Goal: Transaction & Acquisition: Subscribe to service/newsletter

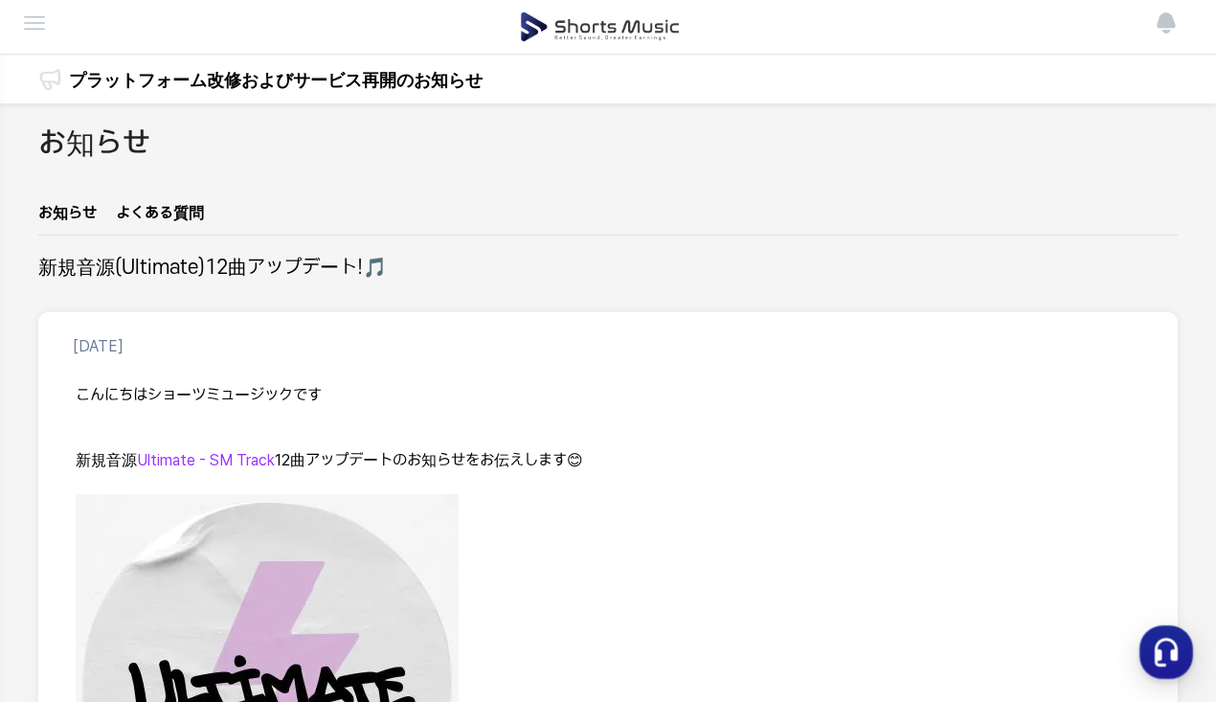
click at [0, 0] on img at bounding box center [0, 0] width 0 height 0
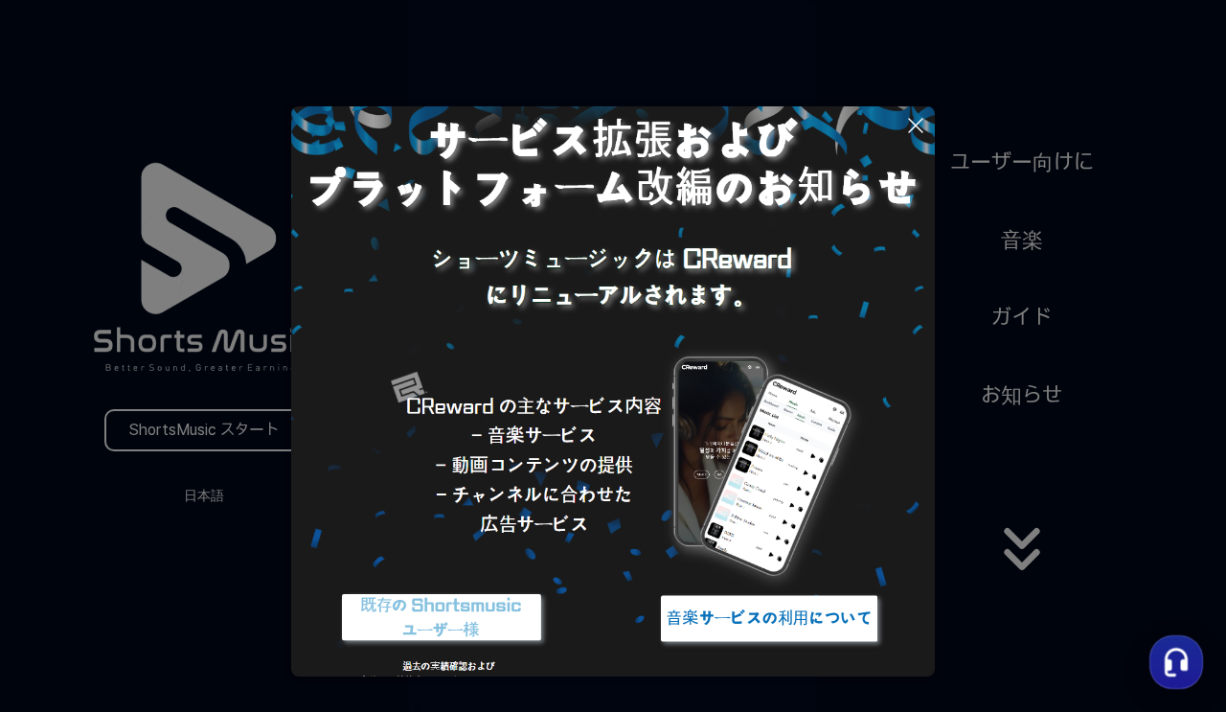
scroll to position [79, 0]
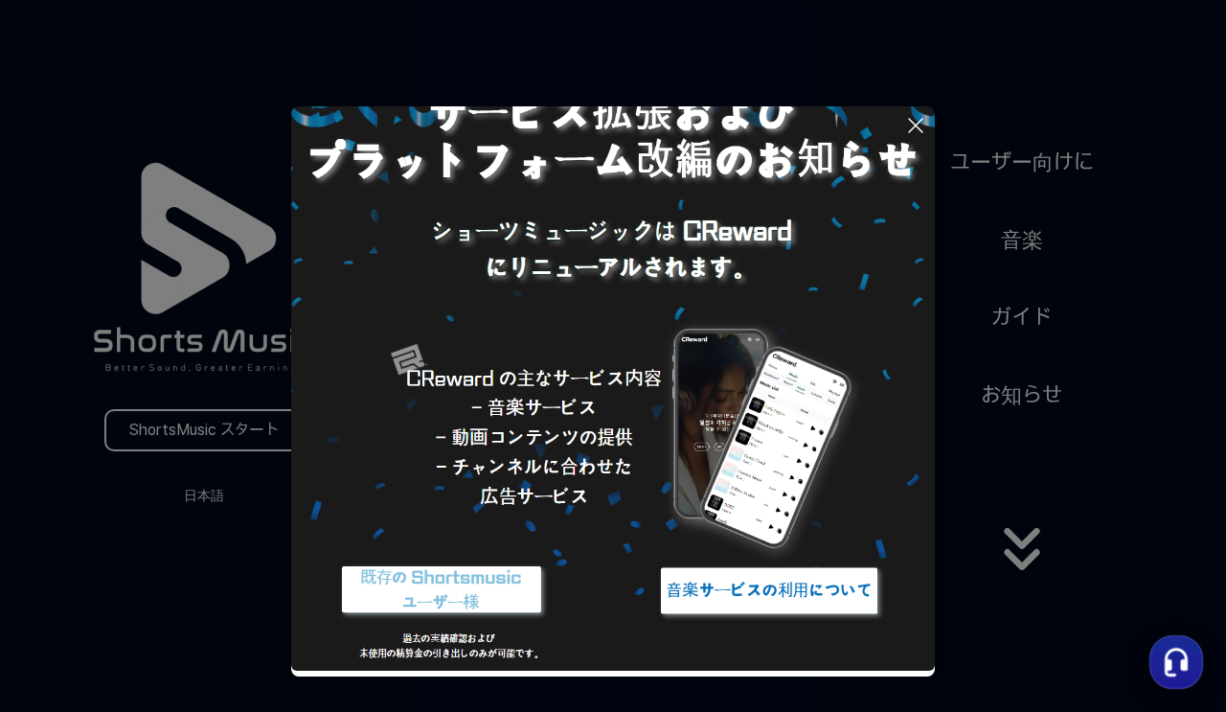
click at [909, 110] on img at bounding box center [613, 349] width 644 height 644
click at [912, 125] on icon at bounding box center [915, 125] width 23 height 23
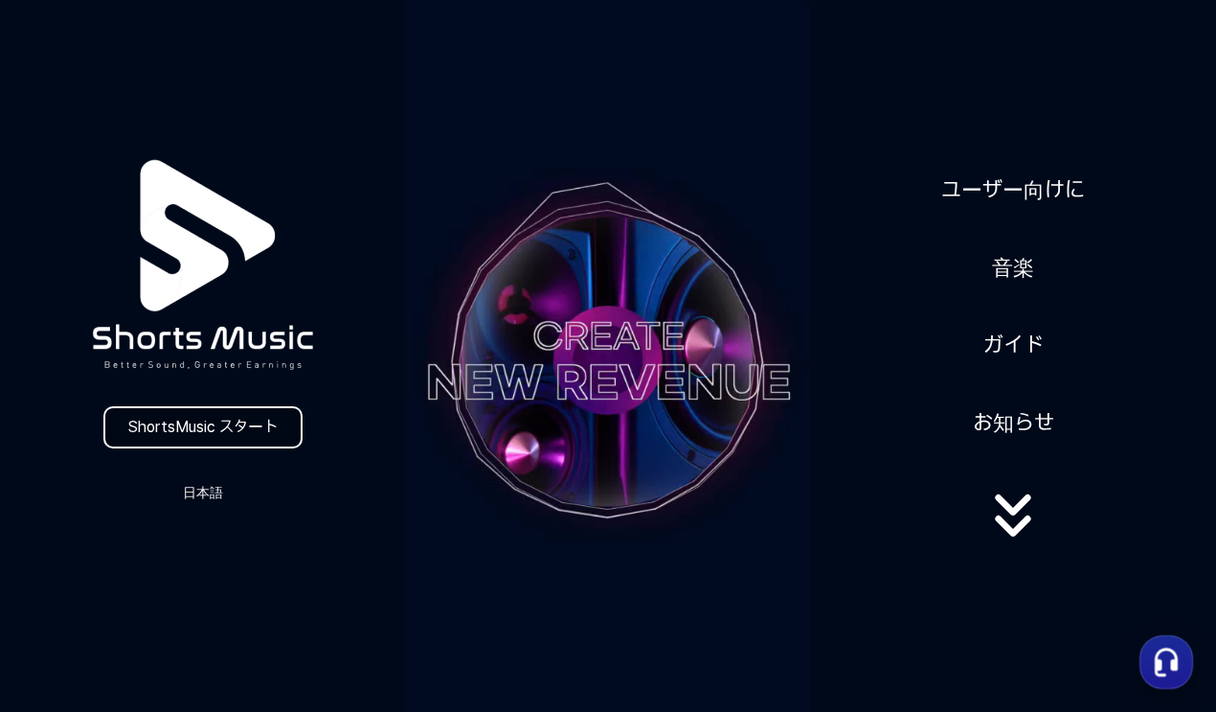
click at [193, 421] on link "ShortsMusic スタート" at bounding box center [202, 427] width 199 height 42
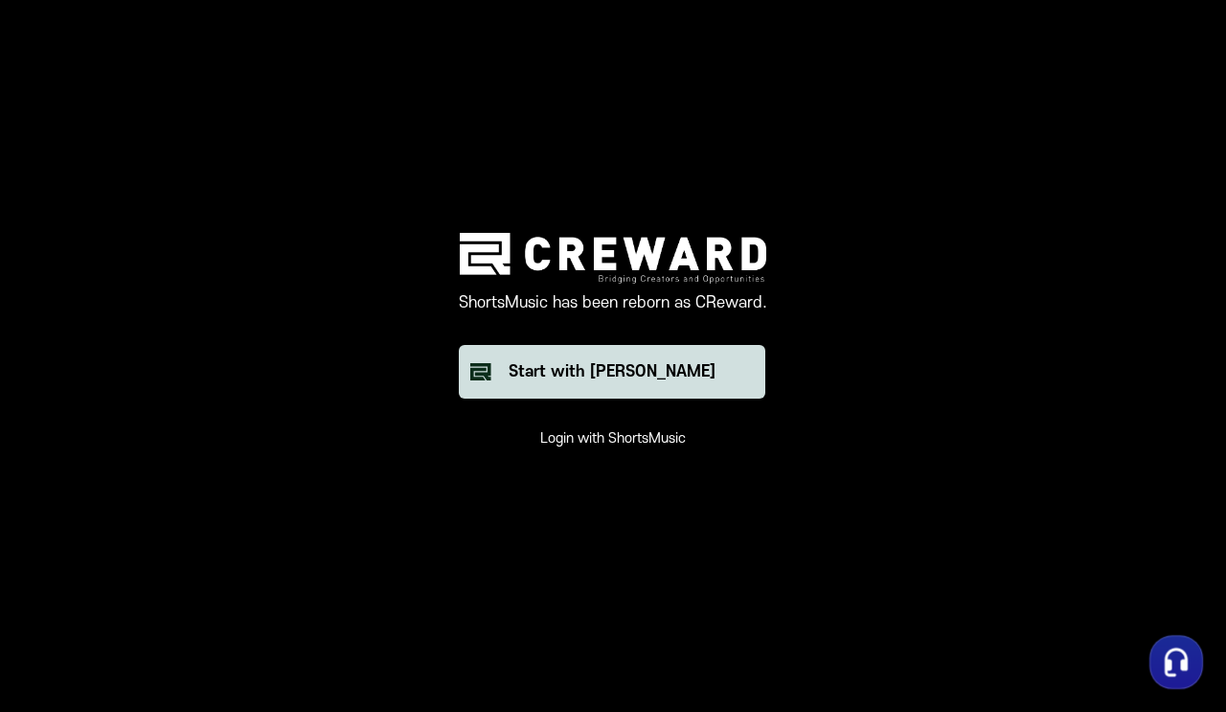
click at [647, 378] on div "Start with Creward" at bounding box center [612, 371] width 207 height 23
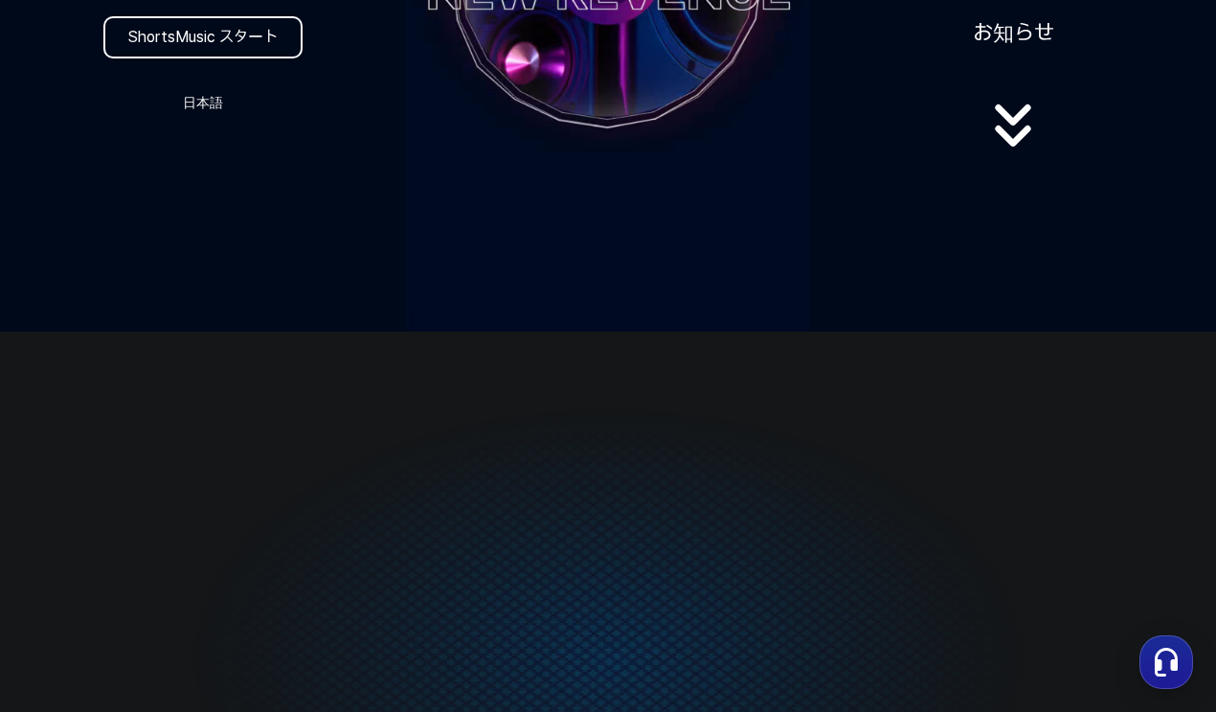
scroll to position [383, 0]
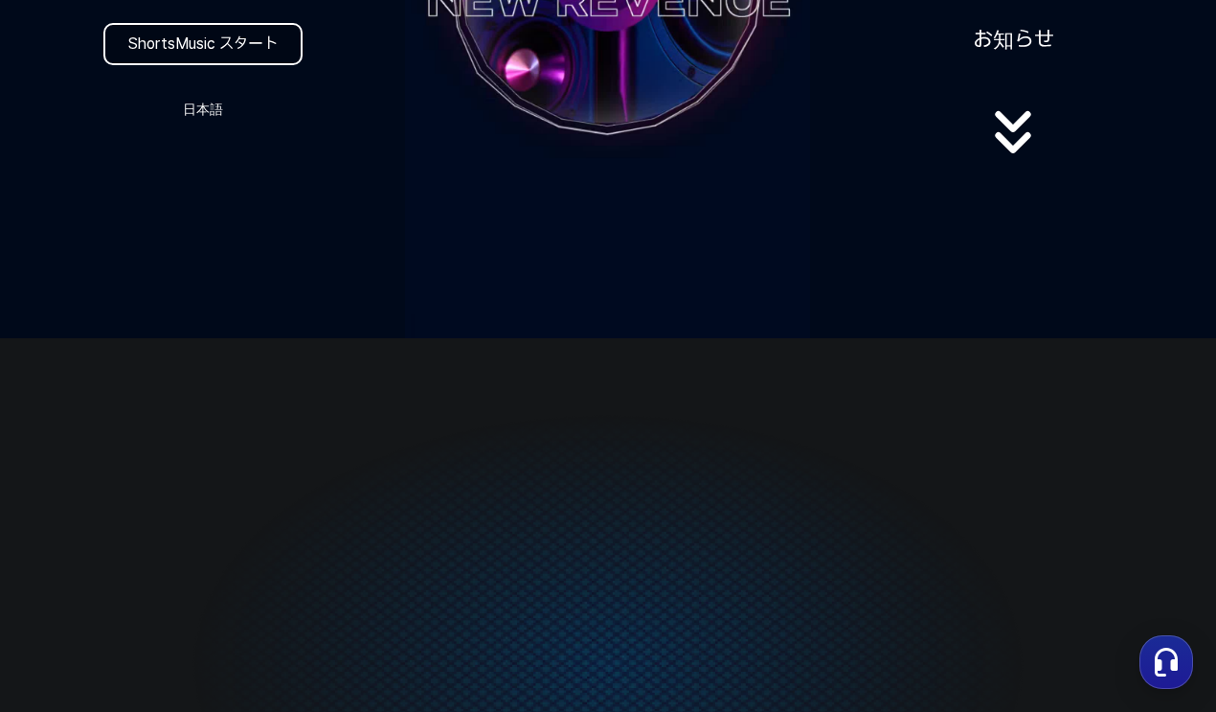
click at [270, 57] on link "ShortsMusic スタート" at bounding box center [202, 44] width 199 height 42
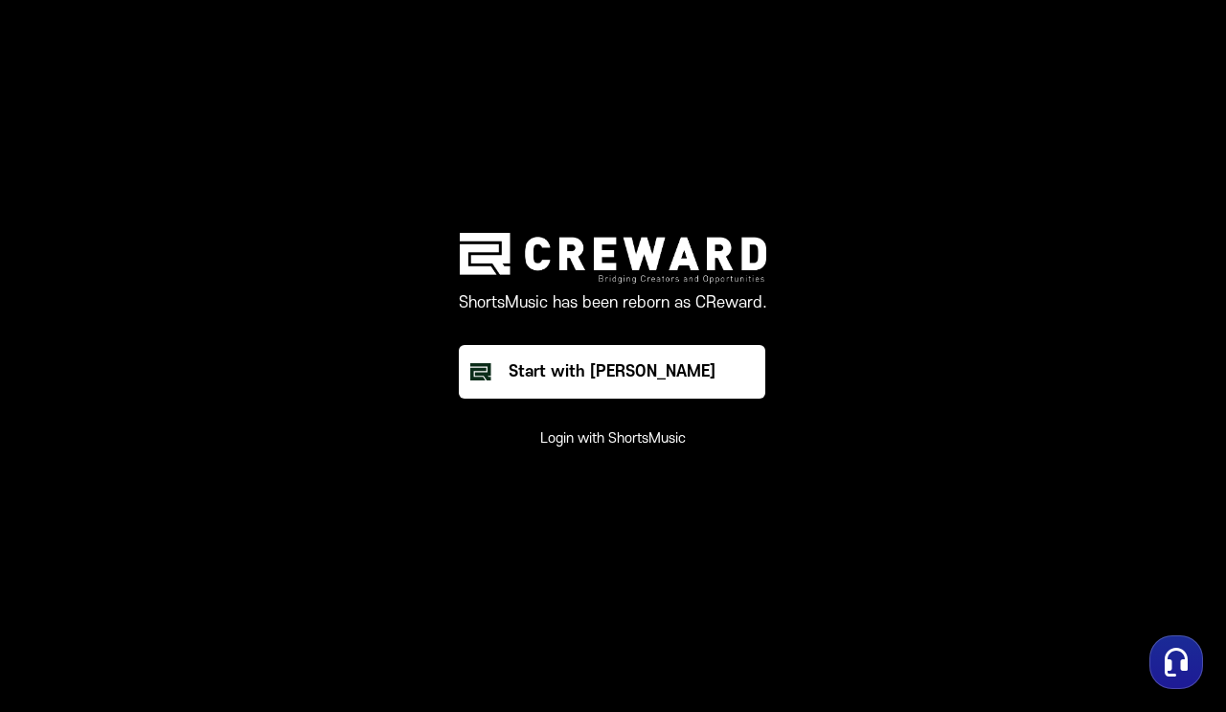
click at [624, 445] on button "Login with ShortsMusic" at bounding box center [613, 438] width 146 height 19
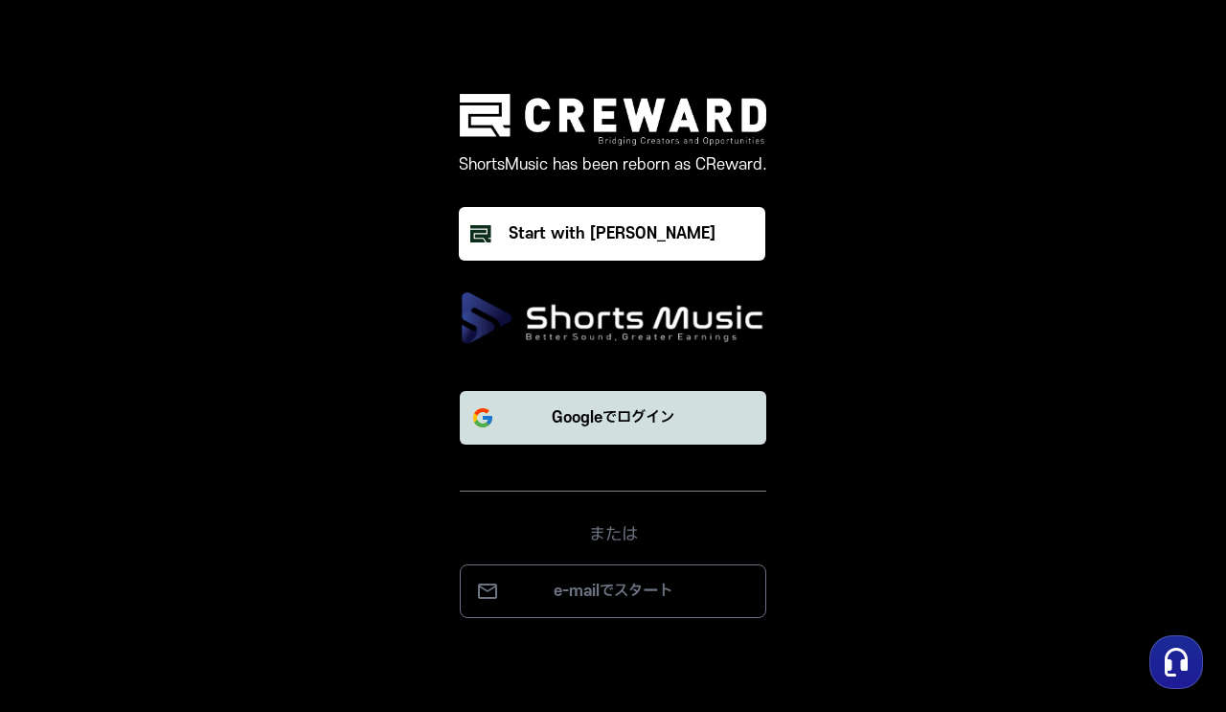
click at [654, 399] on button "Googleでログイン" at bounding box center [613, 418] width 306 height 54
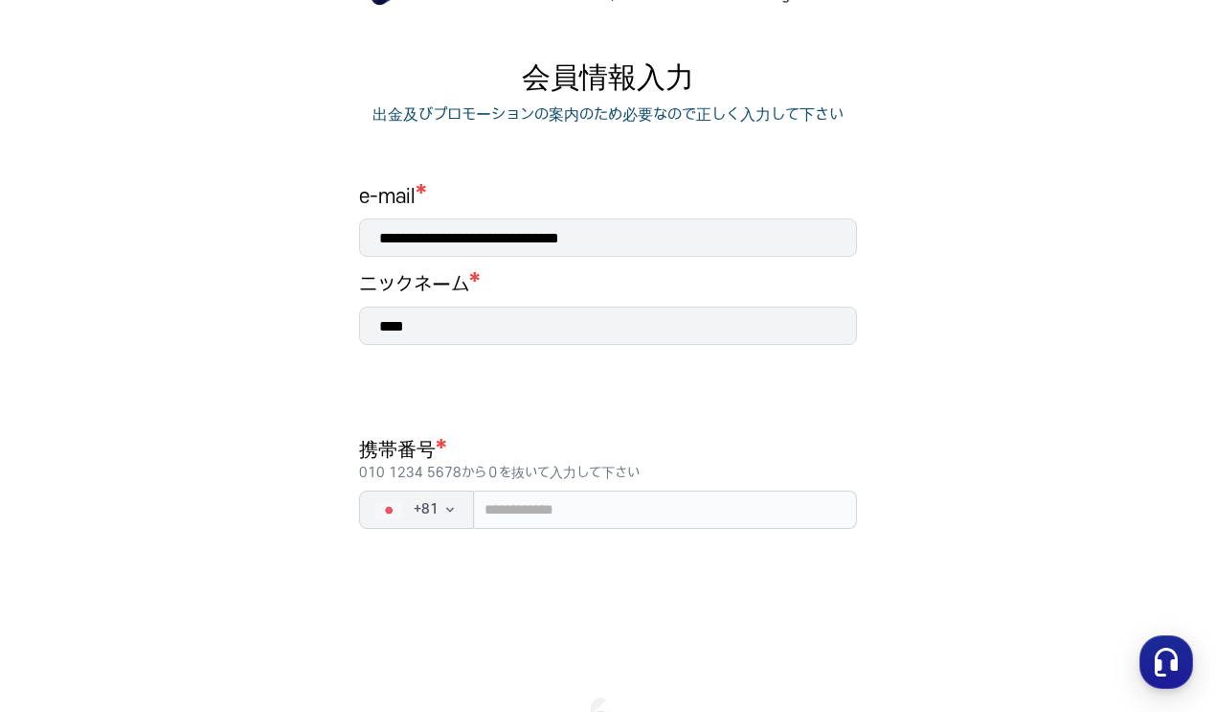
scroll to position [192, 0]
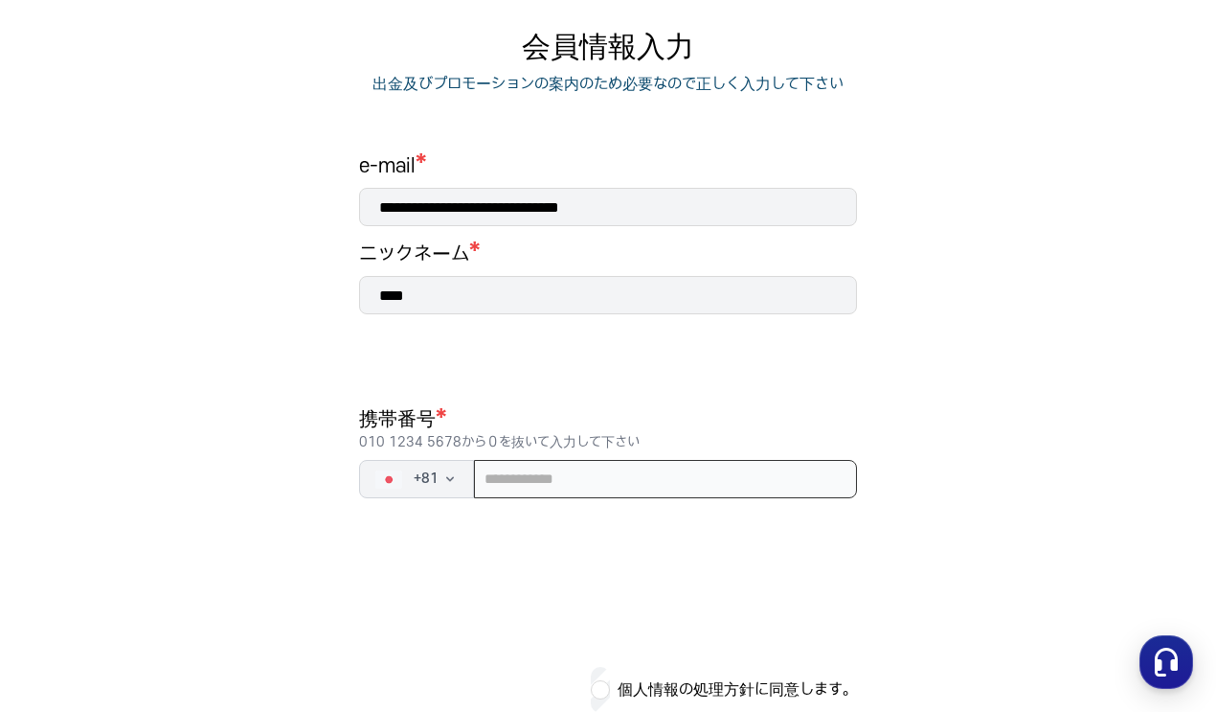
click at [545, 471] on input "tel" at bounding box center [665, 479] width 383 height 38
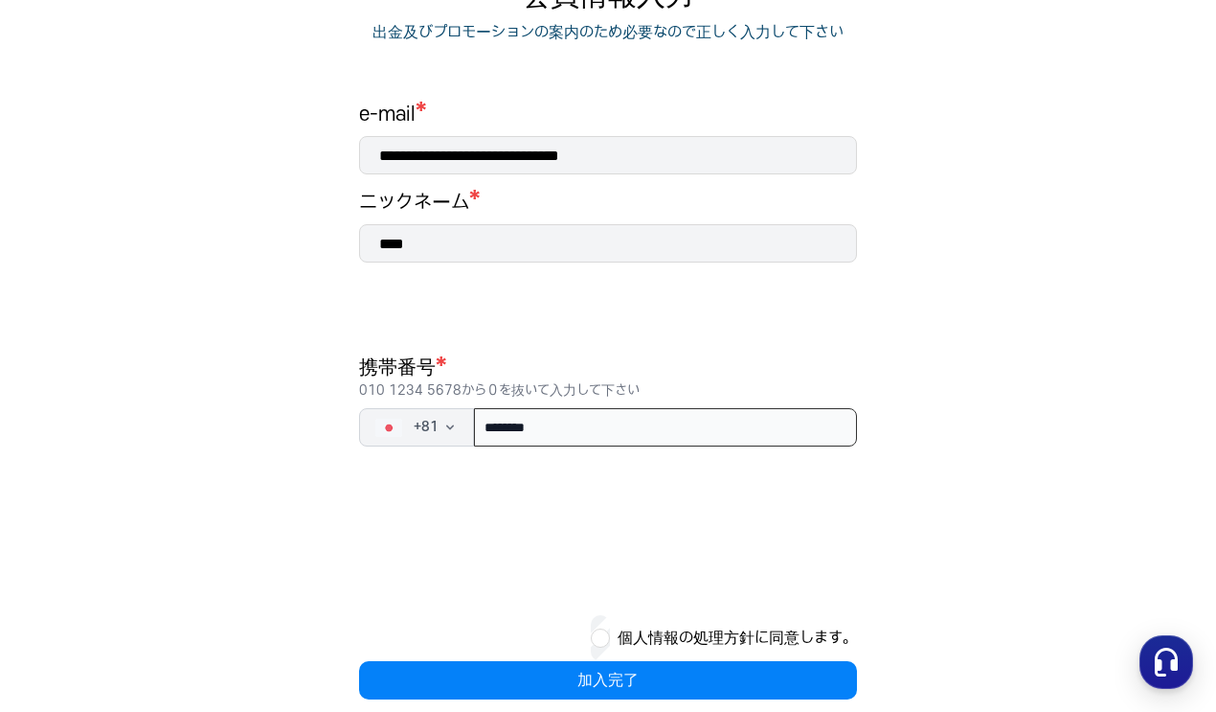
scroll to position [268, 0]
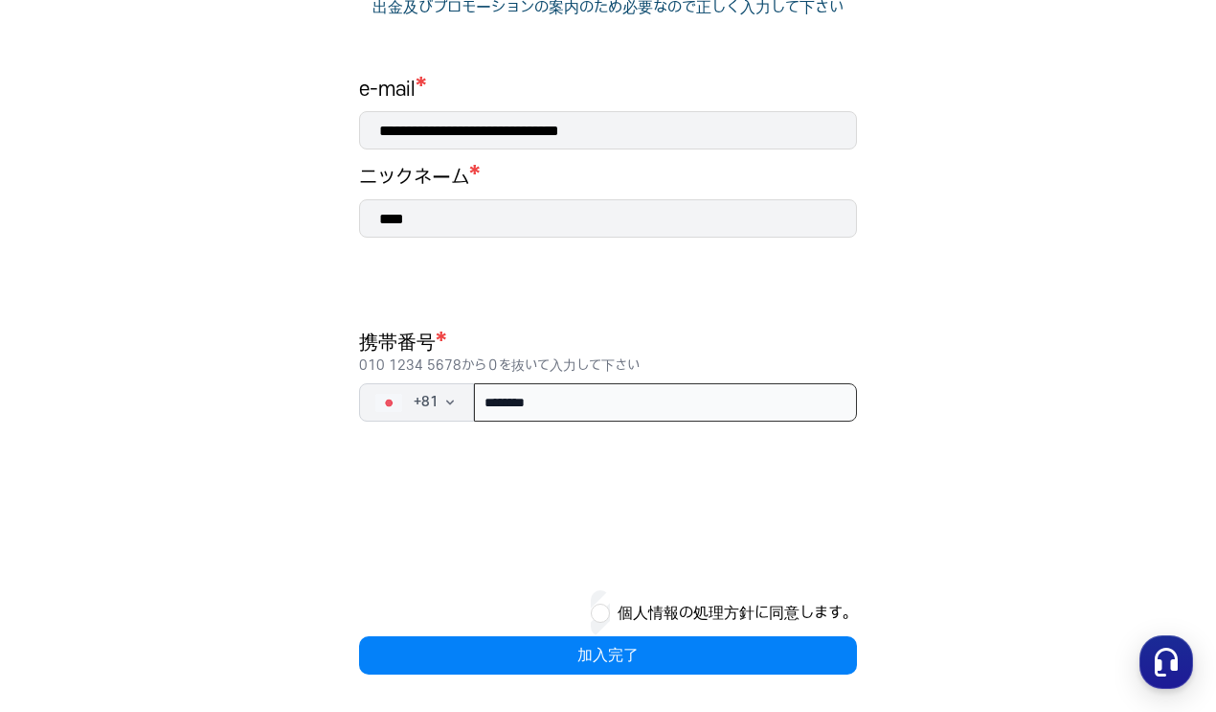
type input "********"
click at [623, 611] on button "個人情報の処理方針に同意します。" at bounding box center [737, 612] width 239 height 23
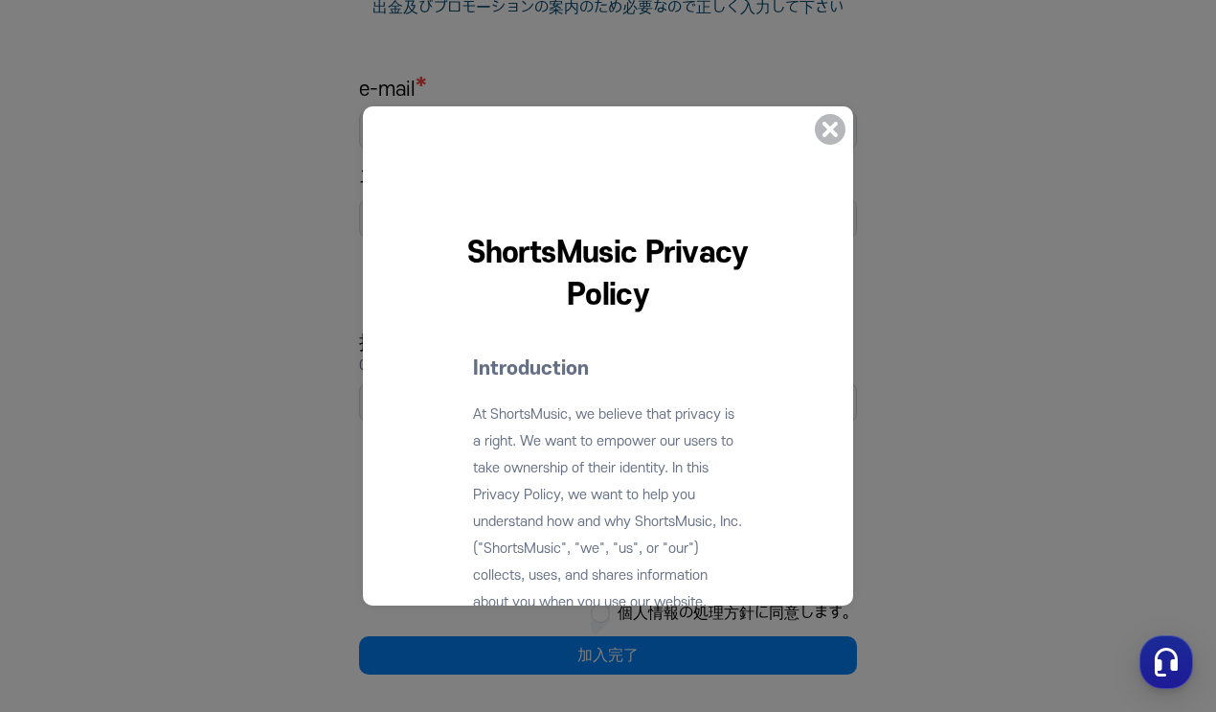
click at [827, 133] on icon at bounding box center [830, 129] width 46 height 46
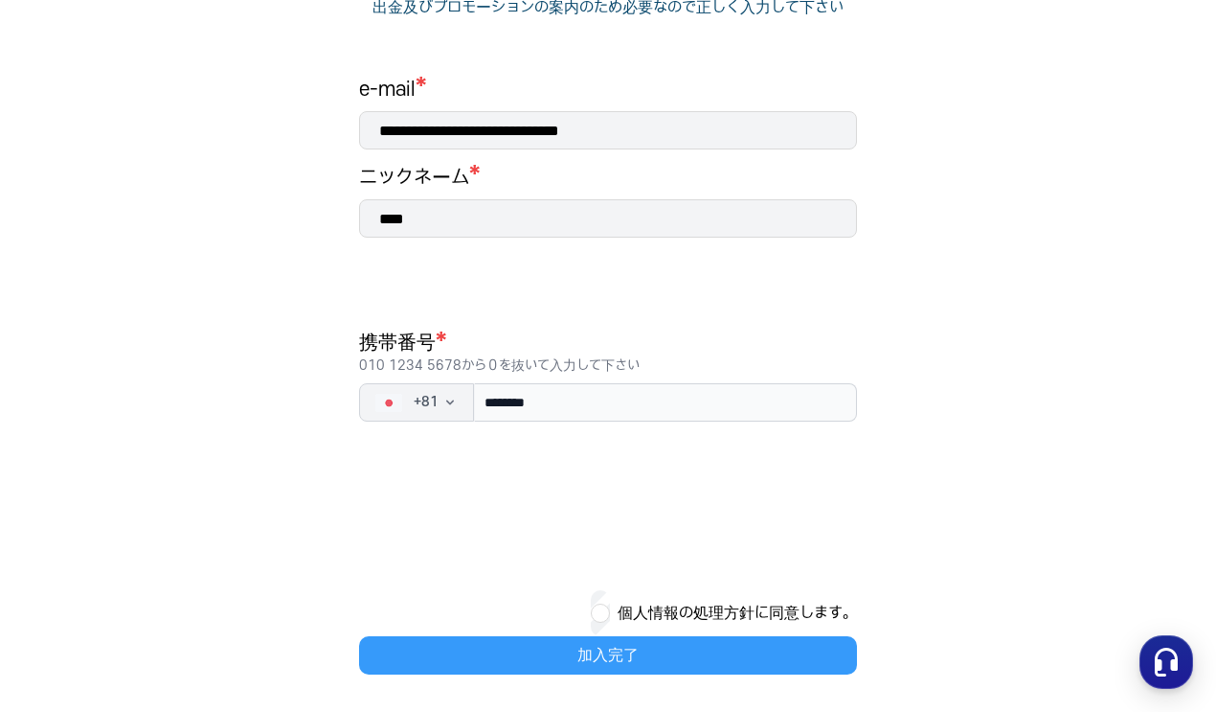
click at [587, 651] on button "加入完了" at bounding box center [608, 655] width 498 height 38
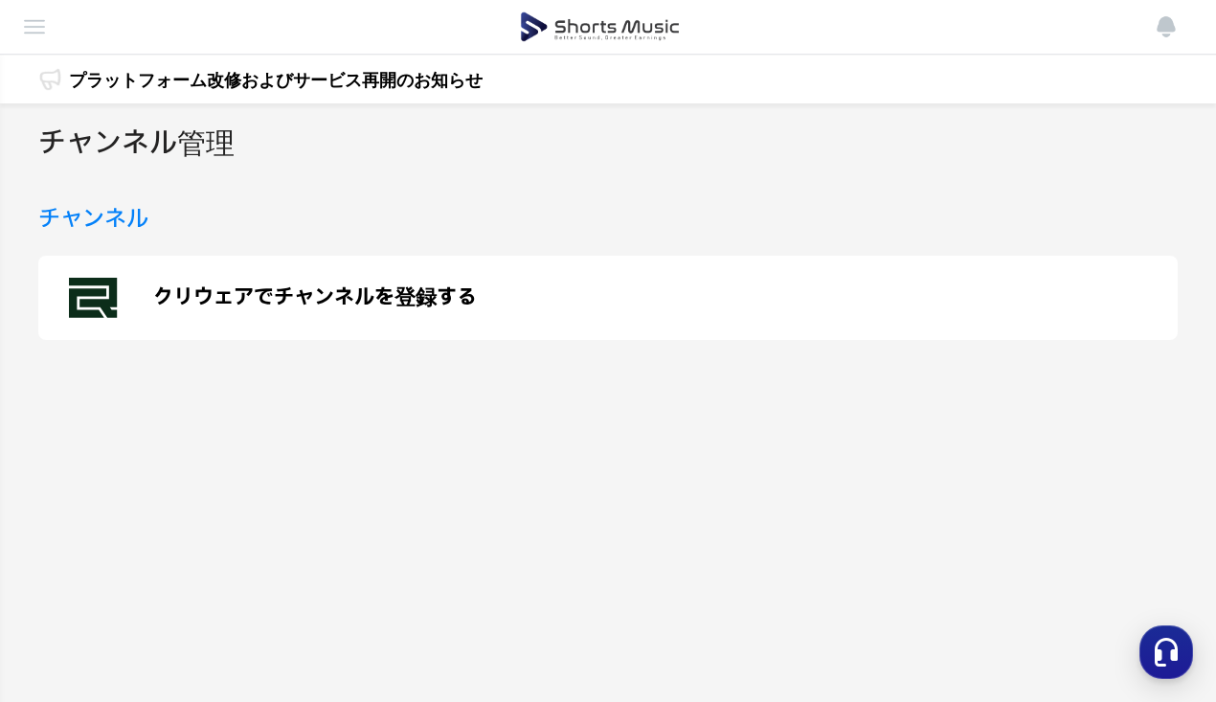
click at [278, 289] on p "クリウェアでチャンネルを登録する" at bounding box center [315, 297] width 324 height 23
click at [0, 0] on li "チャンネル管理" at bounding box center [0, 0] width 0 height 0
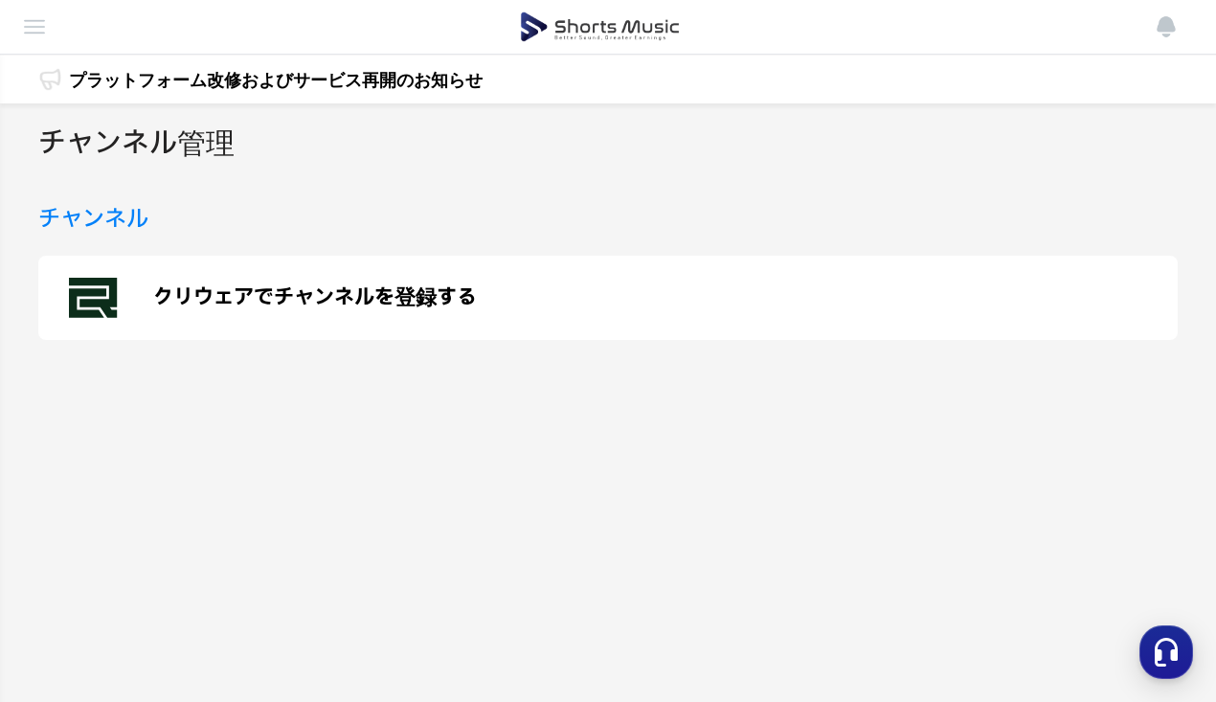
click at [0, 0] on li "チャンネル管理" at bounding box center [0, 0] width 0 height 0
click at [118, 233] on h3 "チャンネル" at bounding box center [93, 219] width 110 height 34
click at [122, 203] on h3 "チャンネル" at bounding box center [93, 219] width 110 height 34
click at [195, 120] on div "チャンネル管理 チャンネル クリウェアでチャンネルを登録する" at bounding box center [608, 495] width 1216 height 785
drag, startPoint x: 203, startPoint y: 143, endPoint x: 221, endPoint y: 171, distance: 34.0
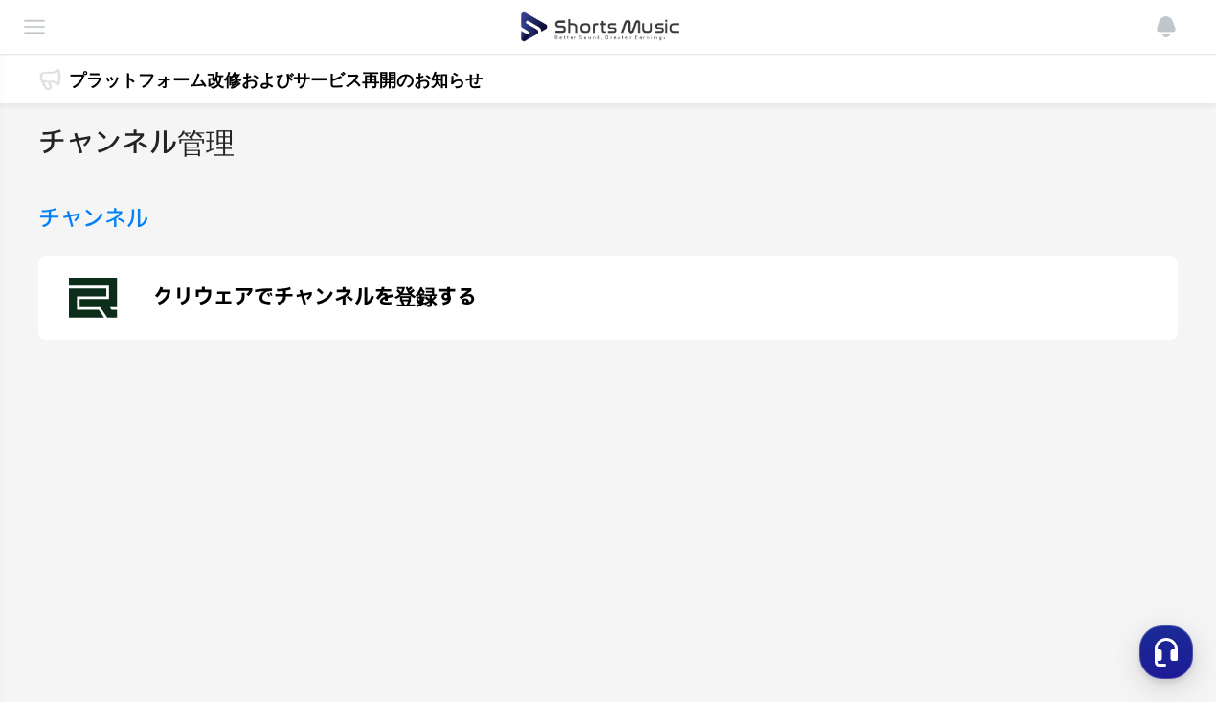
click at [205, 145] on h2 "チャンネル管理" at bounding box center [136, 144] width 196 height 43
click at [306, 294] on p "クリウェアでチャンネルを登録する" at bounding box center [315, 297] width 324 height 23
